Goal: Information Seeking & Learning: Learn about a topic

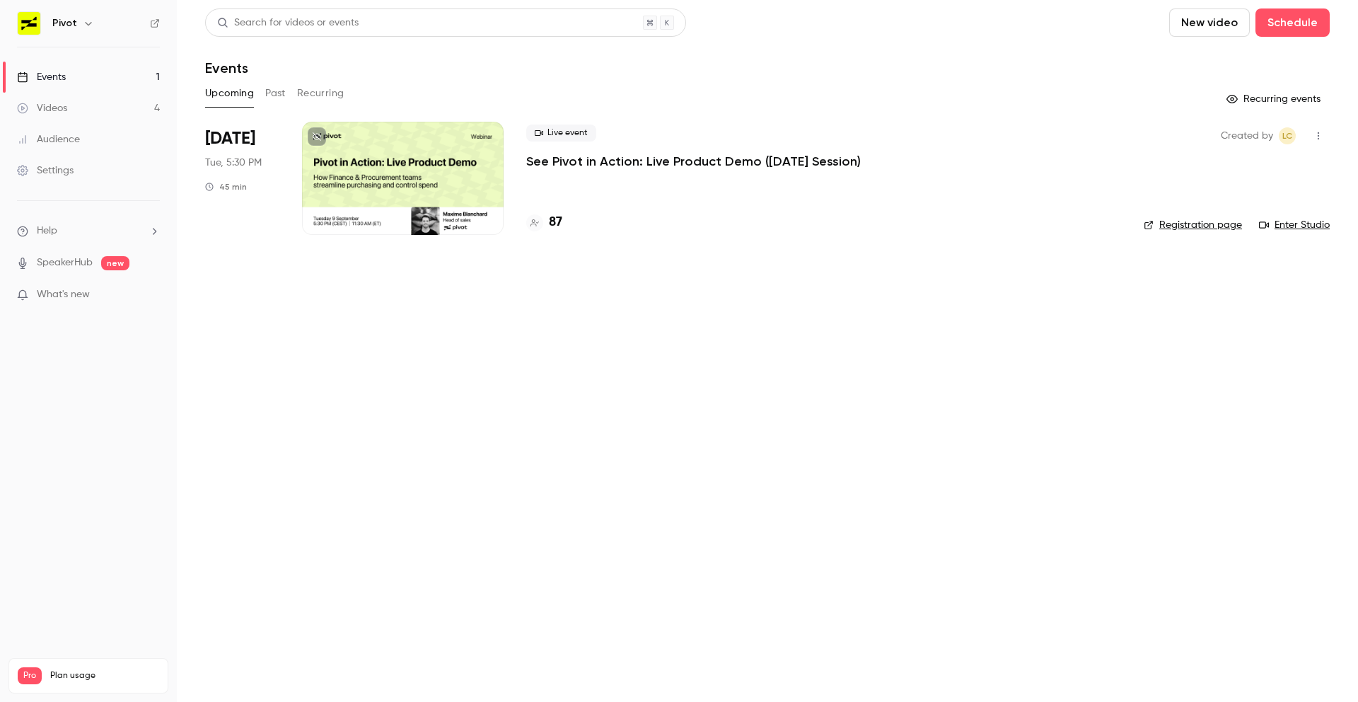
click at [554, 220] on h4 "87" at bounding box center [555, 222] width 13 height 19
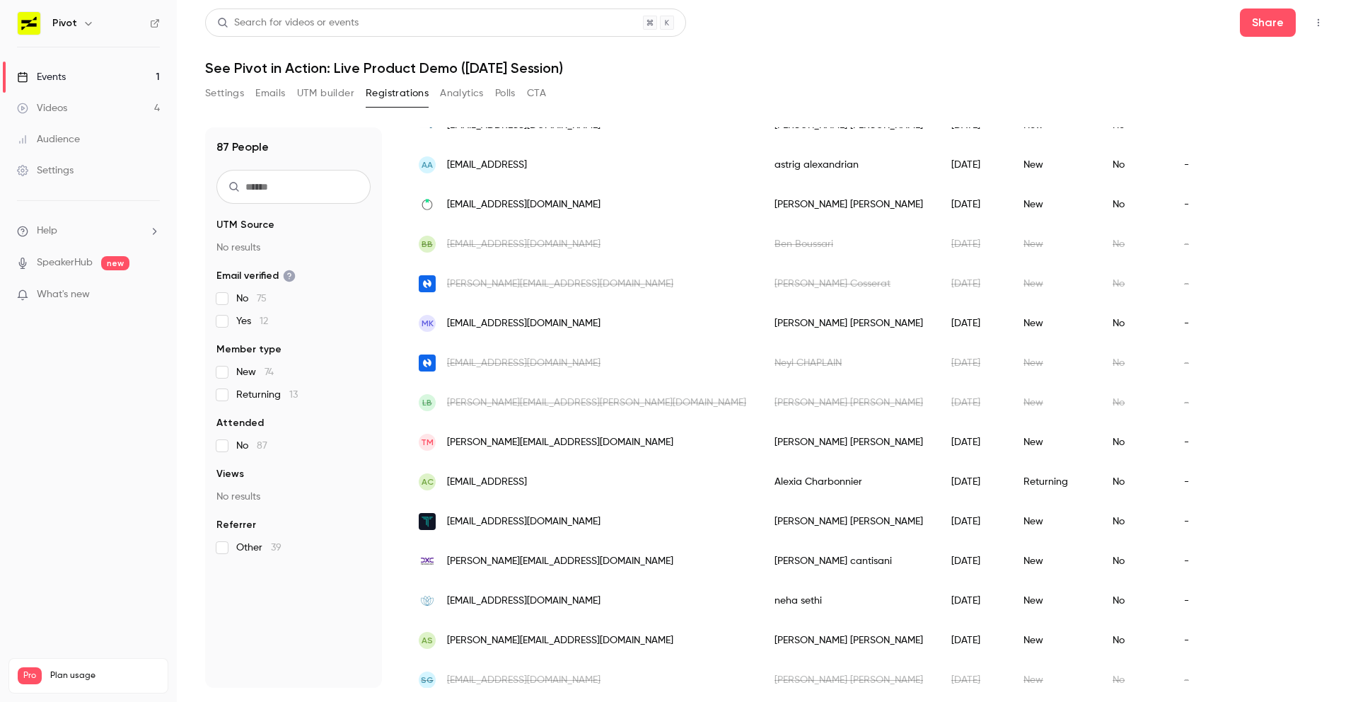
scroll to position [248, 0]
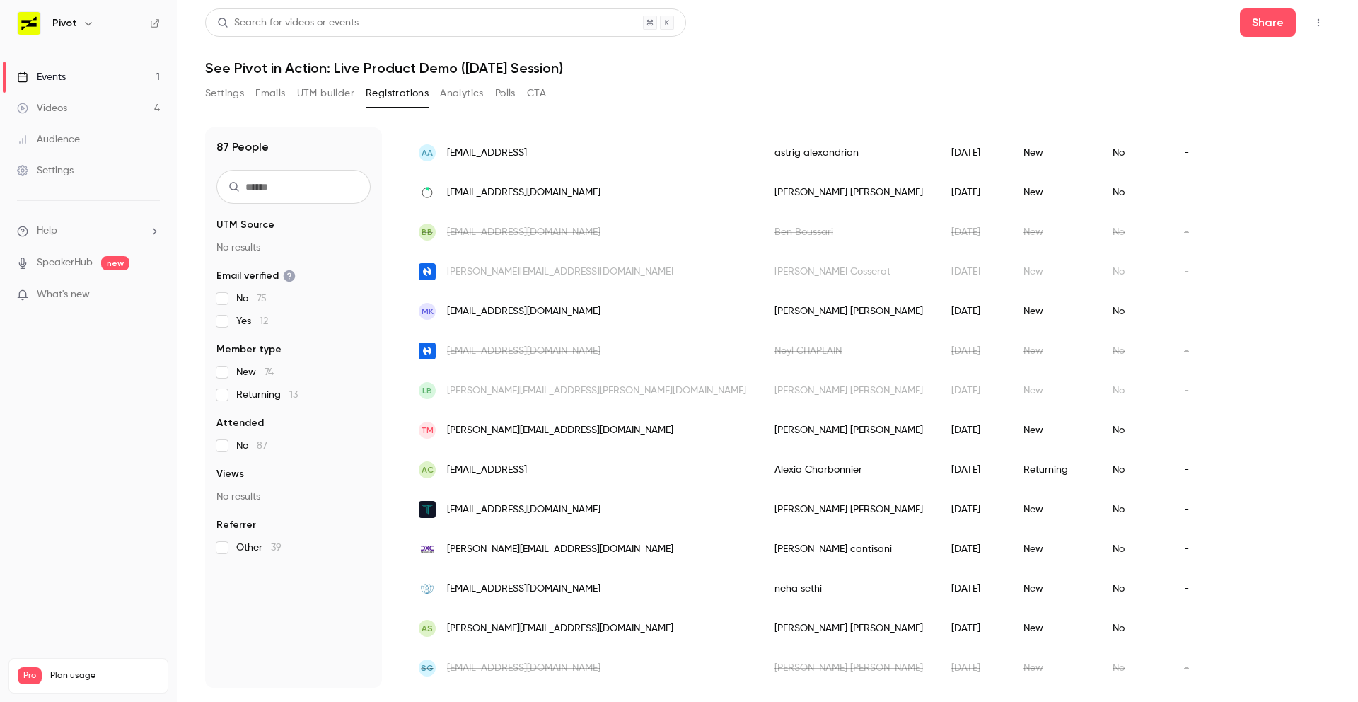
click at [937, 271] on div "[DATE]" at bounding box center [973, 272] width 72 height 40
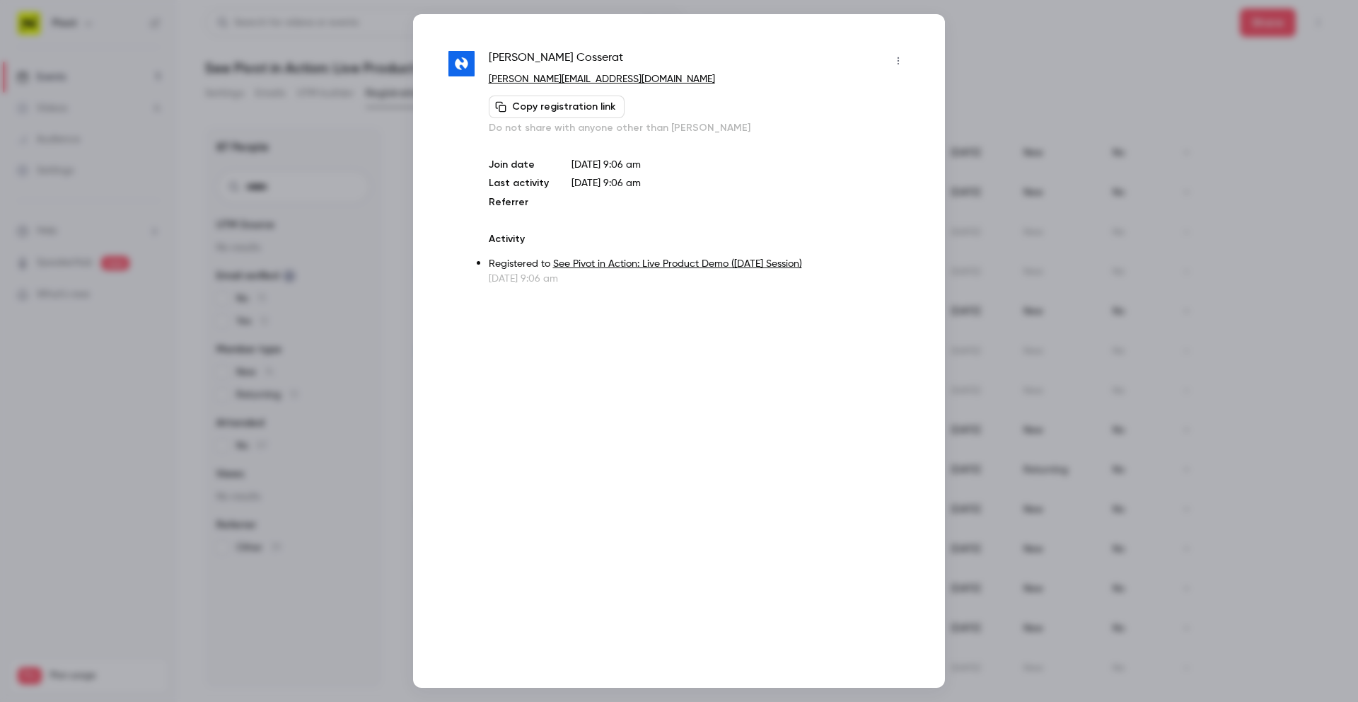
click at [981, 269] on div at bounding box center [679, 351] width 1358 height 702
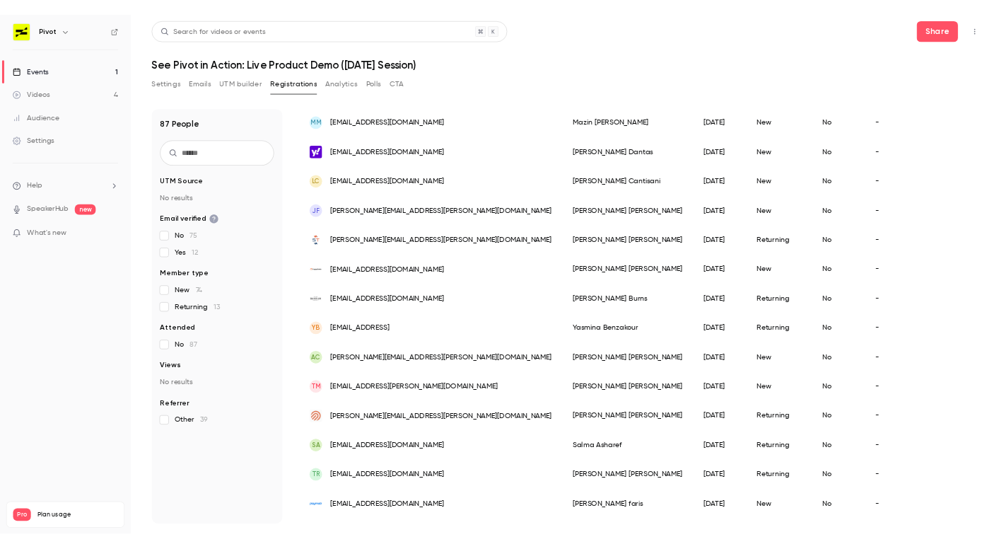
scroll to position [1044, 0]
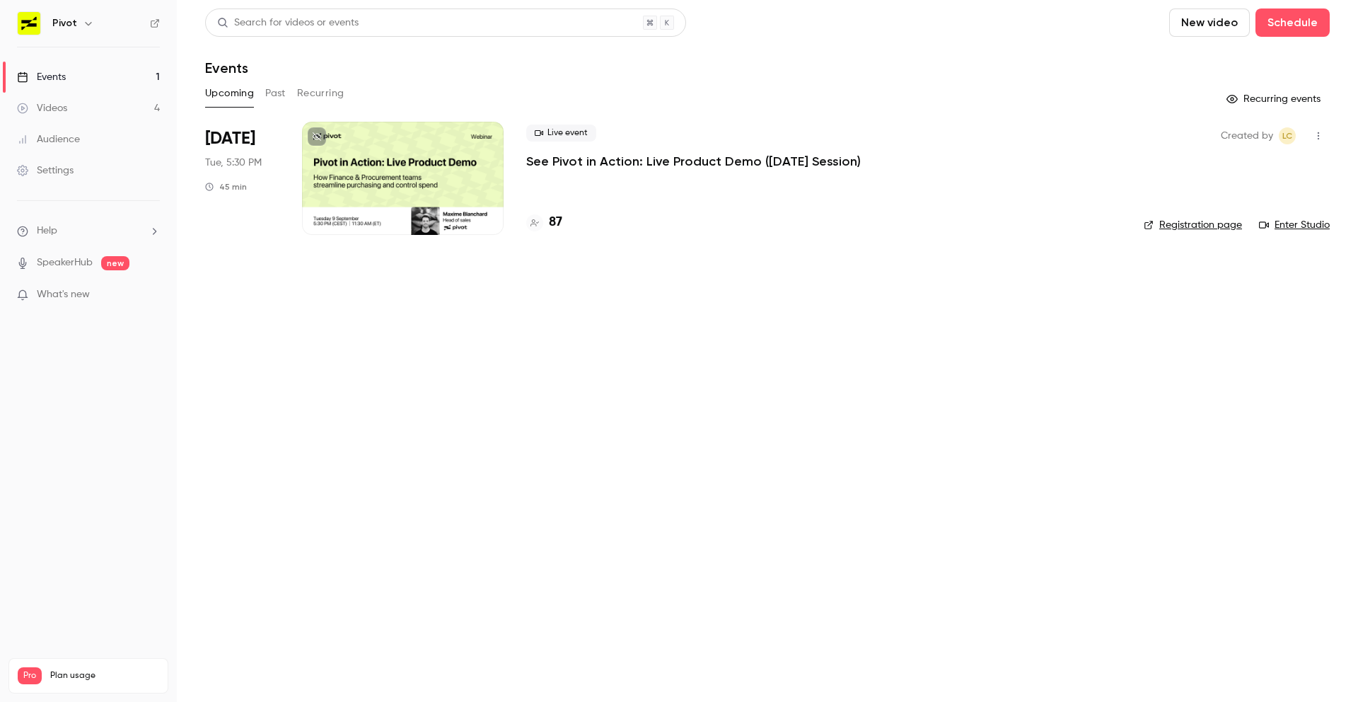
click at [641, 149] on div "Live event See Pivot in Action: Live Product Demo ([DATE] Session)" at bounding box center [823, 146] width 595 height 45
click at [641, 162] on p "See Pivot in Action: Live Product Demo ([DATE] Session)" at bounding box center [693, 161] width 335 height 17
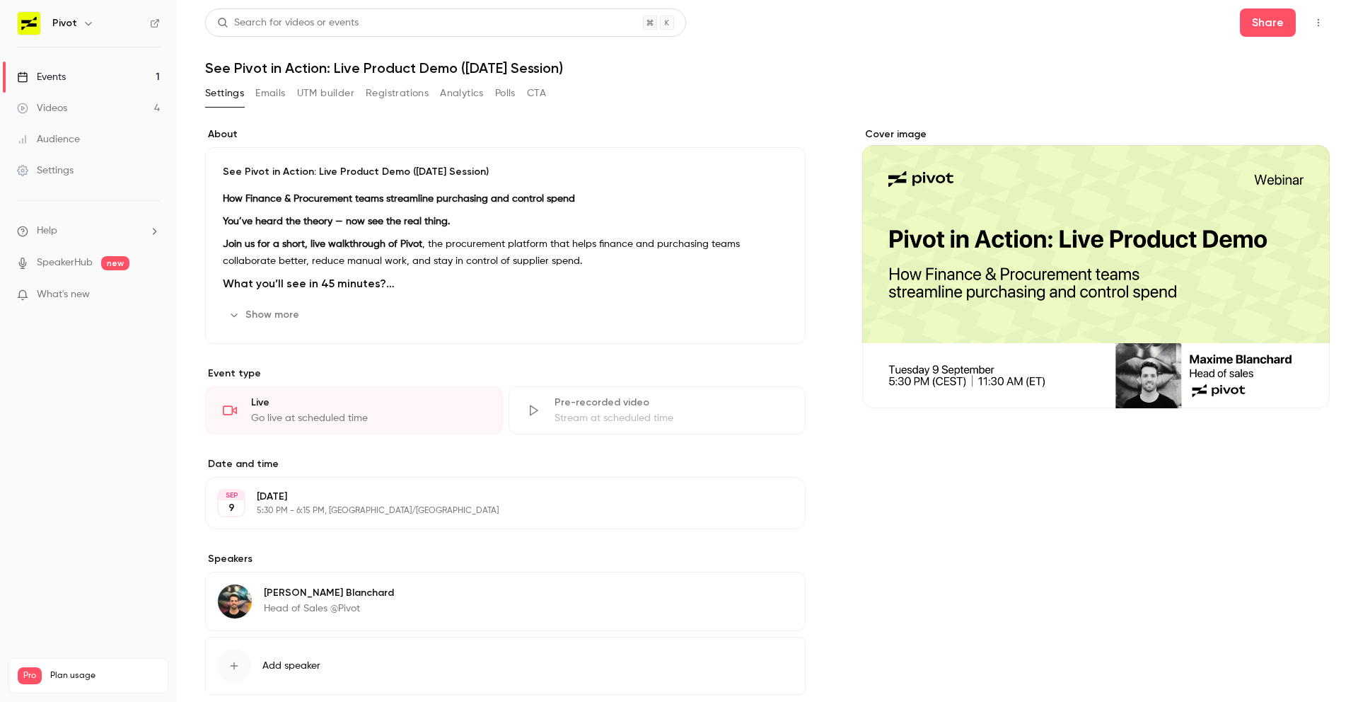
click at [257, 309] on button "Show more" at bounding box center [265, 314] width 85 height 23
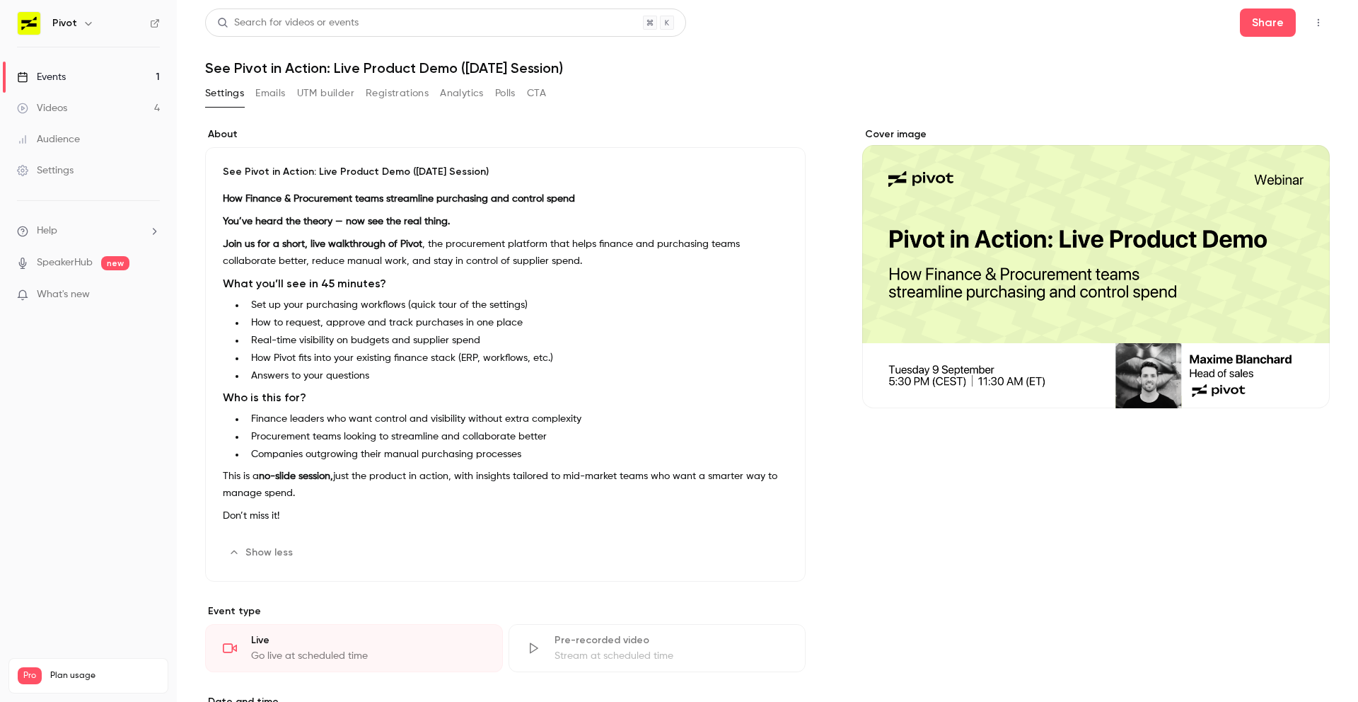
click at [257, 313] on ul "Set up your purchasing workflows (quick tour of the settings) How to request, a…" at bounding box center [505, 341] width 565 height 86
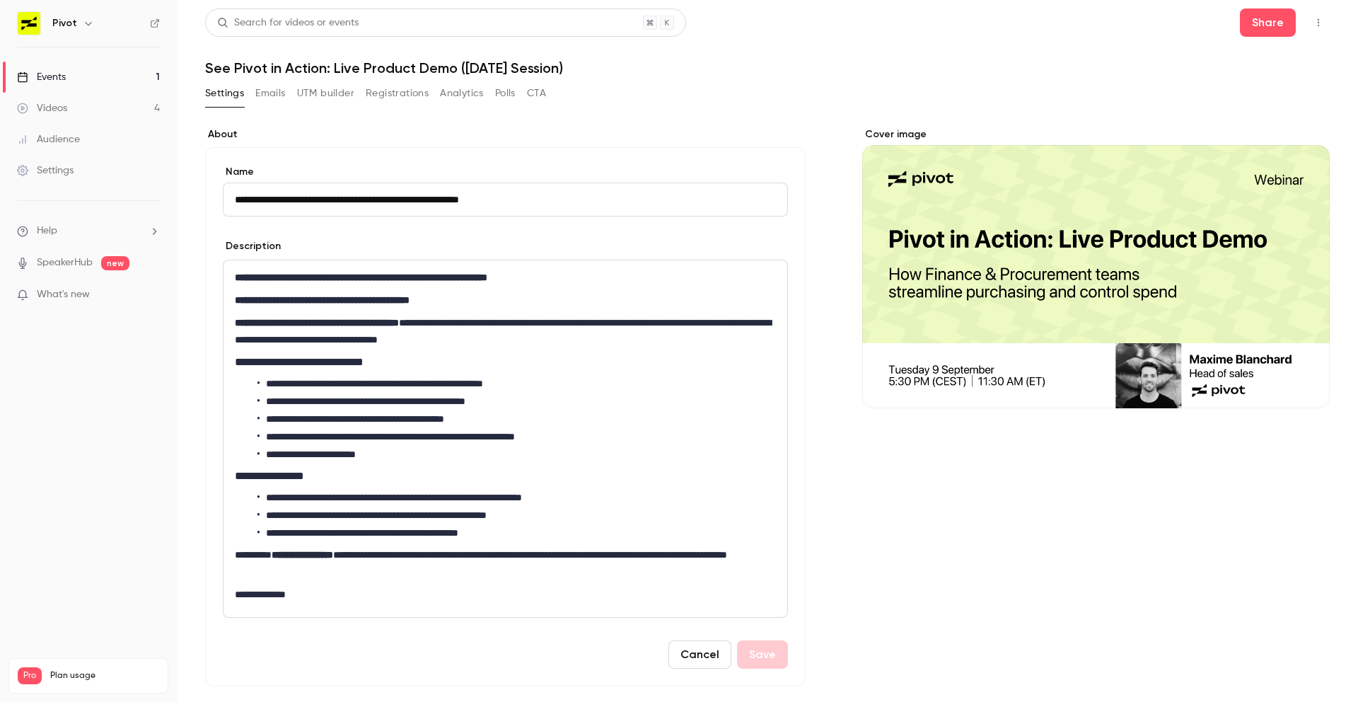
click at [371, 231] on form "**********" at bounding box center [505, 417] width 565 height 504
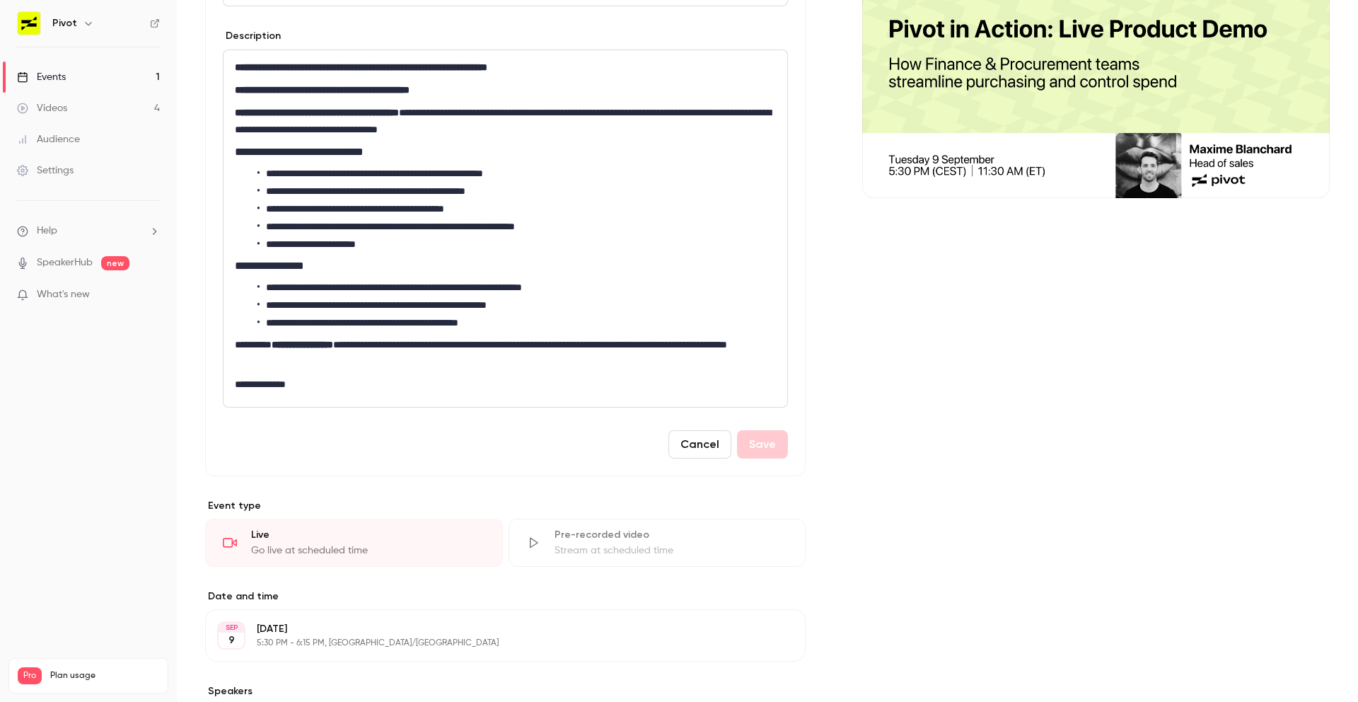
scroll to position [282, 0]
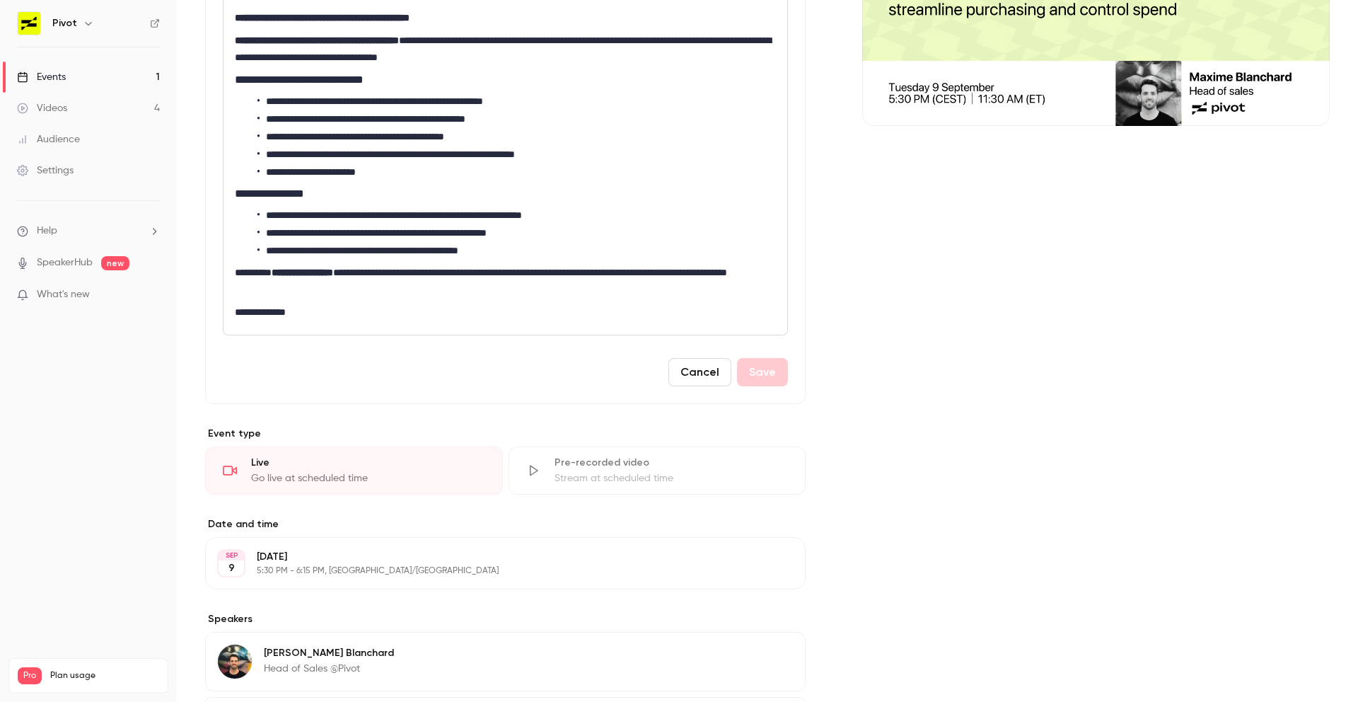
click at [698, 373] on button "Cancel" at bounding box center [699, 372] width 63 height 28
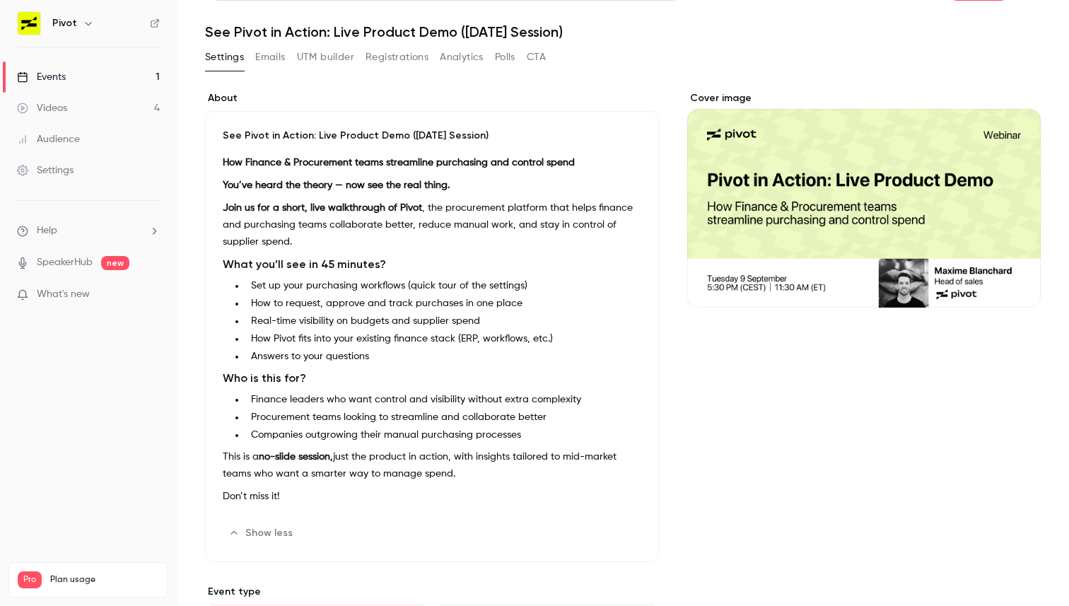
scroll to position [0, 0]
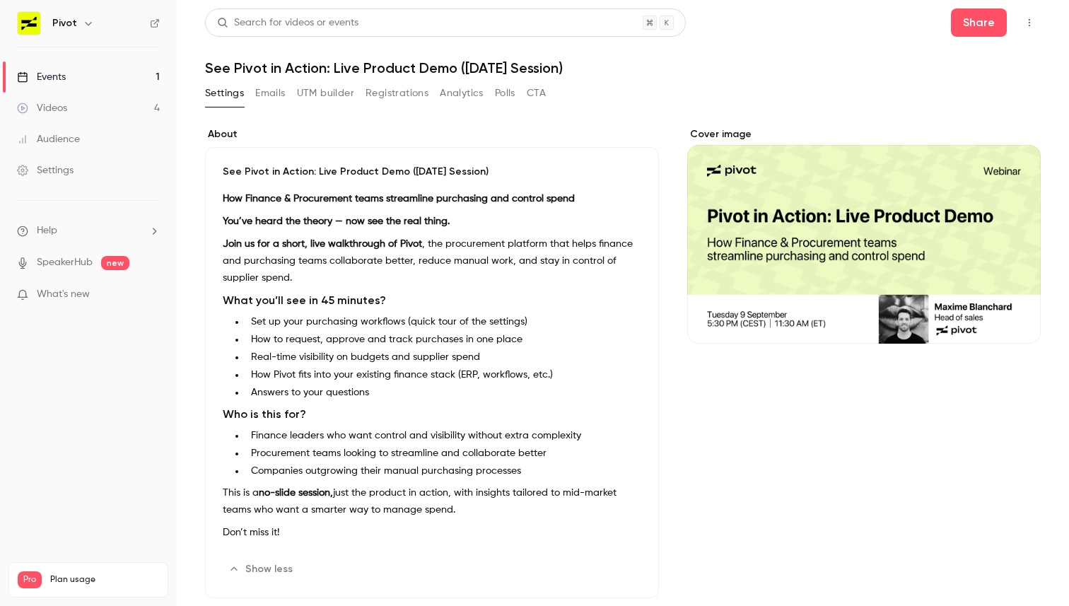
click at [124, 301] on p "What's new" at bounding box center [77, 294] width 120 height 15
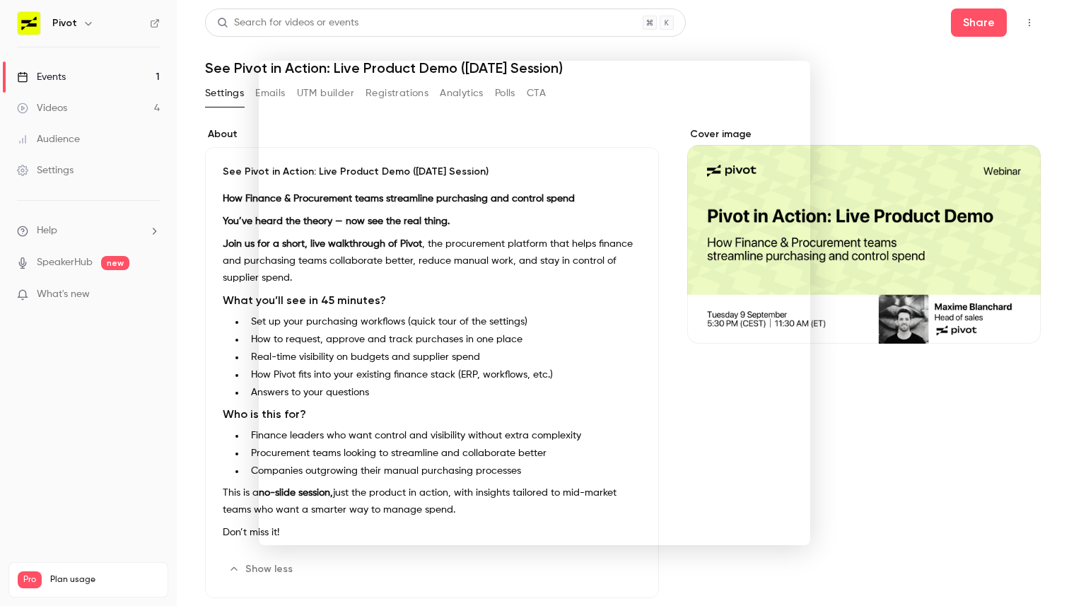
click at [874, 31] on div at bounding box center [534, 303] width 1069 height 606
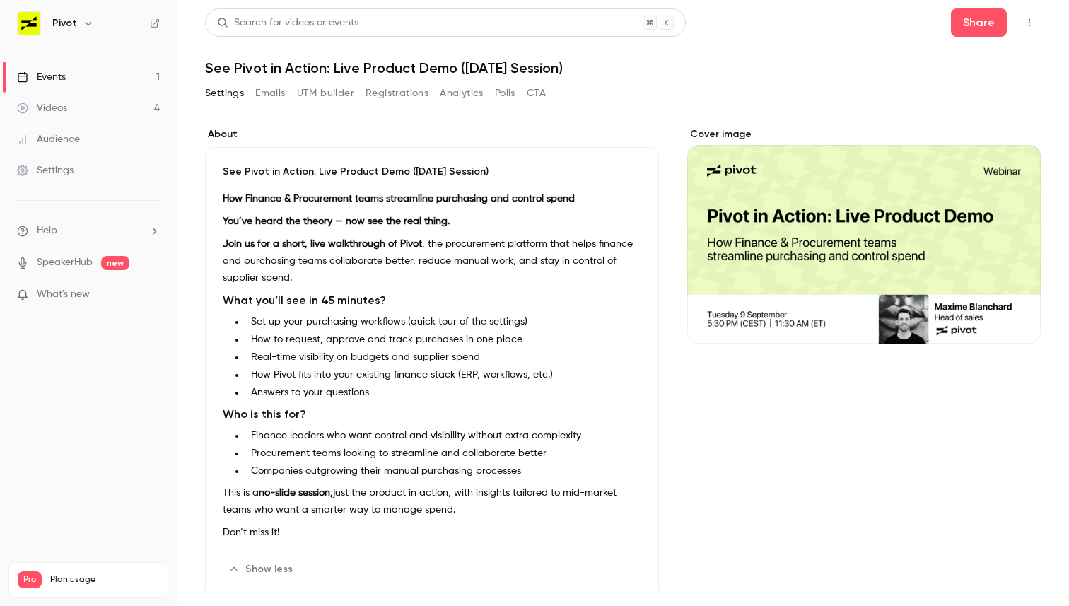
click at [113, 105] on link "Videos 4" at bounding box center [88, 108] width 177 height 31
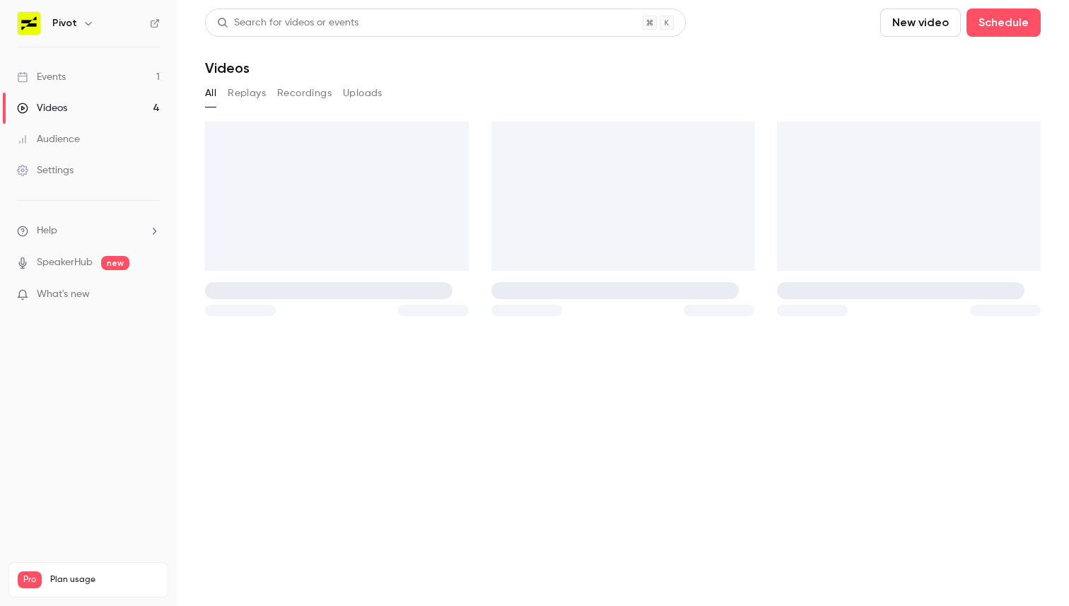
click at [112, 79] on link "Events 1" at bounding box center [88, 77] width 177 height 31
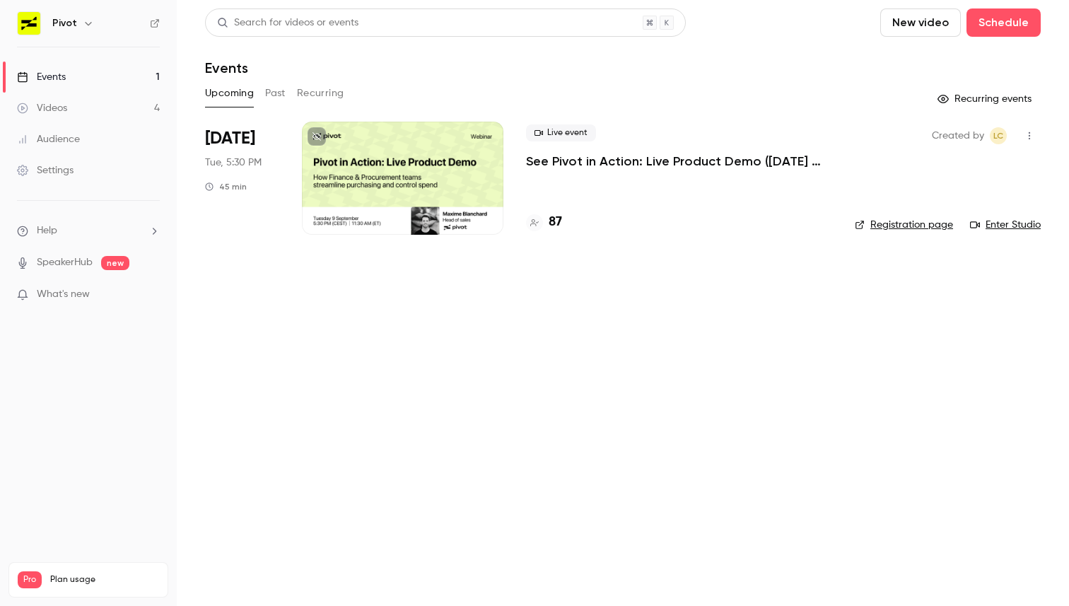
click at [306, 149] on div at bounding box center [403, 178] width 202 height 113
click at [550, 216] on h4 "87" at bounding box center [555, 222] width 13 height 19
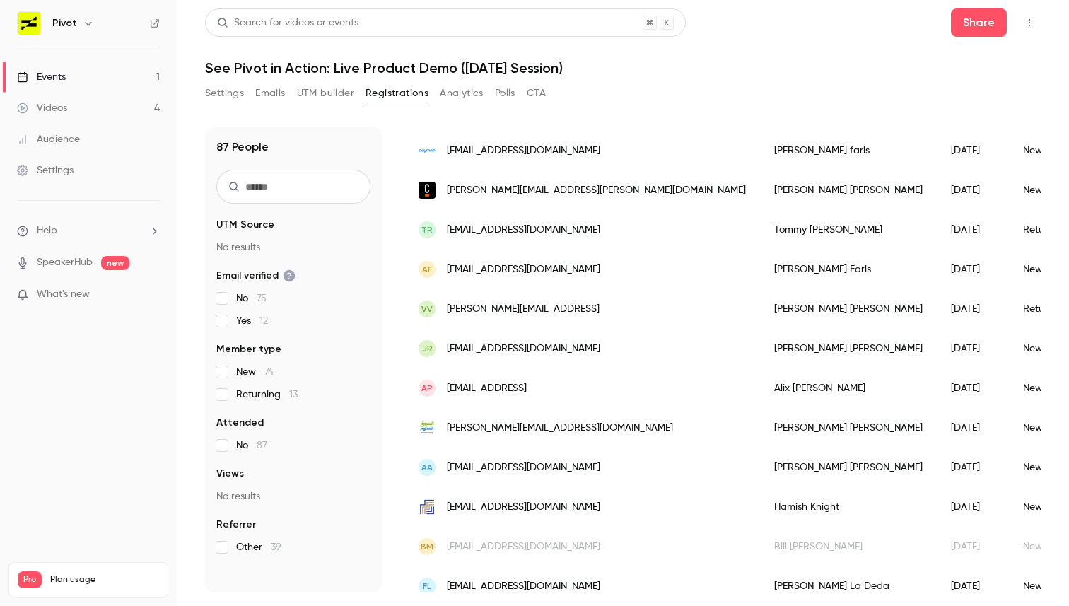
scroll to position [1651, 0]
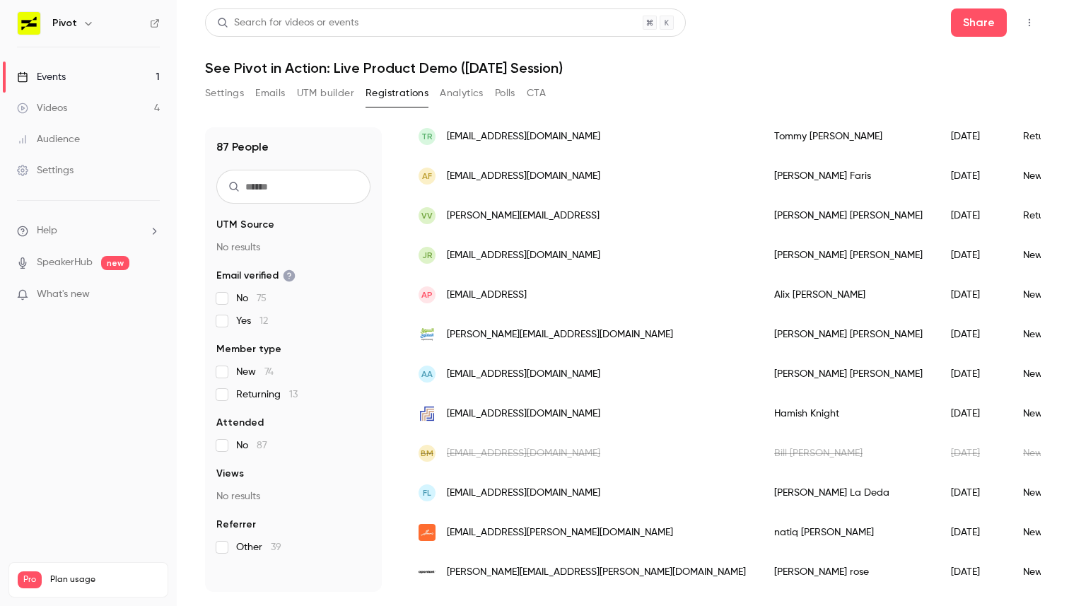
click at [402, 25] on div "Search for videos or events" at bounding box center [445, 22] width 481 height 28
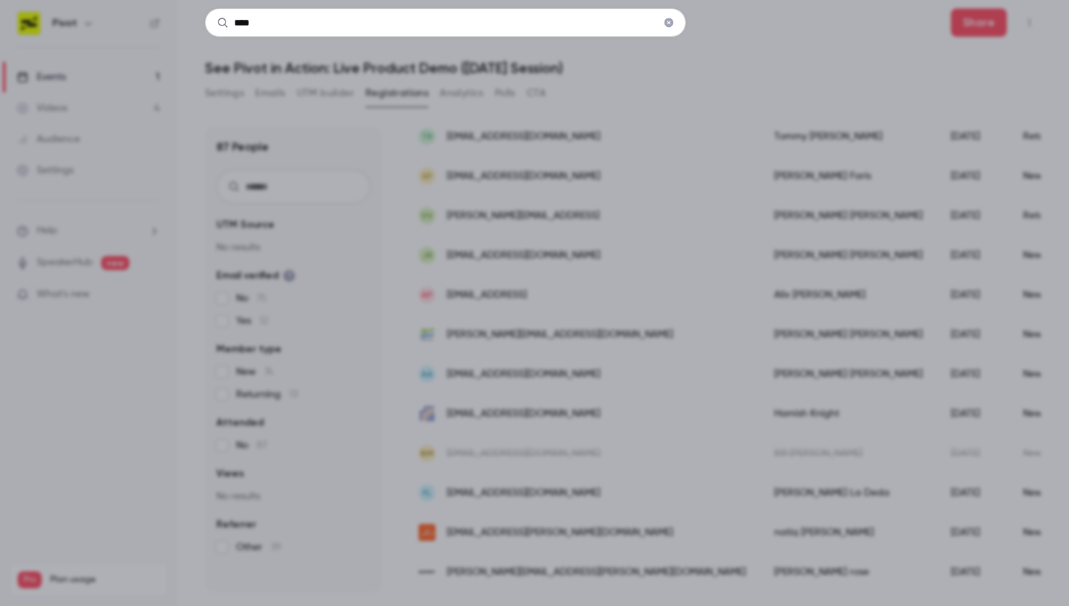
type input "****"
click at [750, 91] on div "****" at bounding box center [534, 303] width 1069 height 606
